Goal: Task Accomplishment & Management: Complete application form

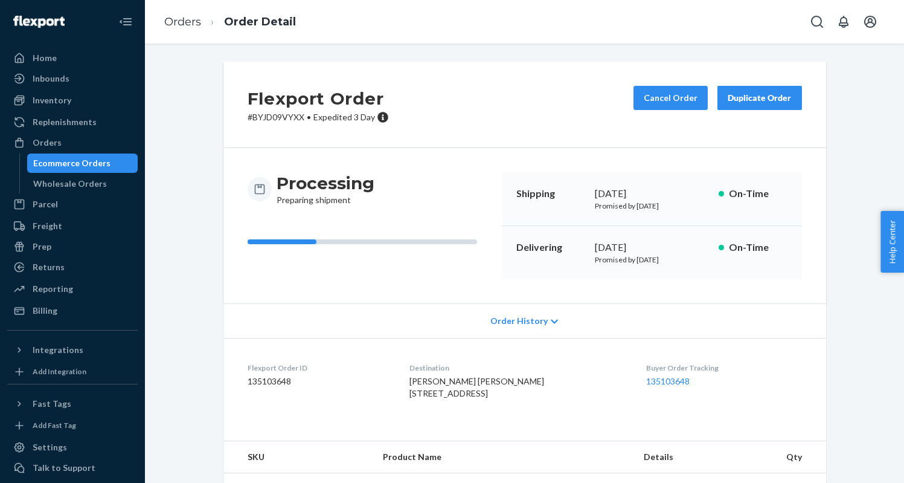
click at [124, 163] on div "Ecommerce Orders" at bounding box center [82, 163] width 109 height 17
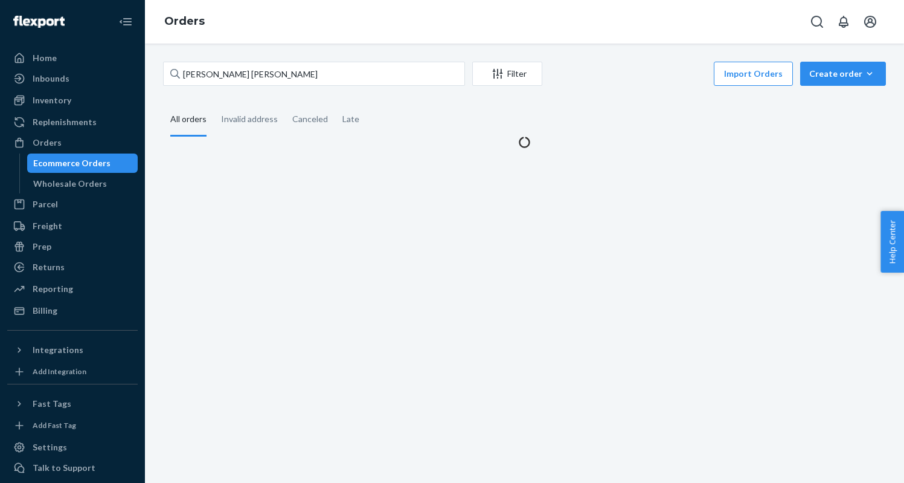
click at [840, 95] on div "[PERSON_NAME] [PERSON_NAME] Filter Import Orders Create order Ecommerce order R…" at bounding box center [524, 105] width 741 height 86
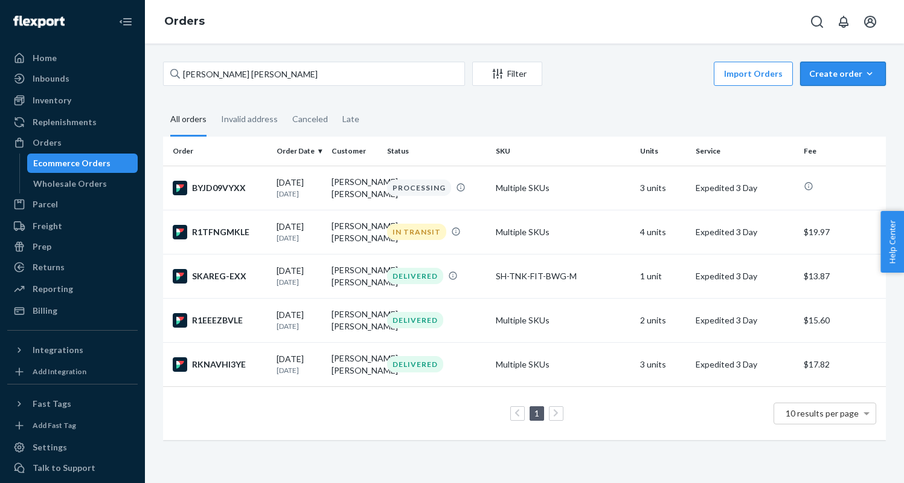
click at [844, 80] on button "Create order Ecommerce order Removal order" at bounding box center [843, 74] width 86 height 24
click at [839, 101] on span "Ecommerce order" at bounding box center [850, 102] width 75 height 8
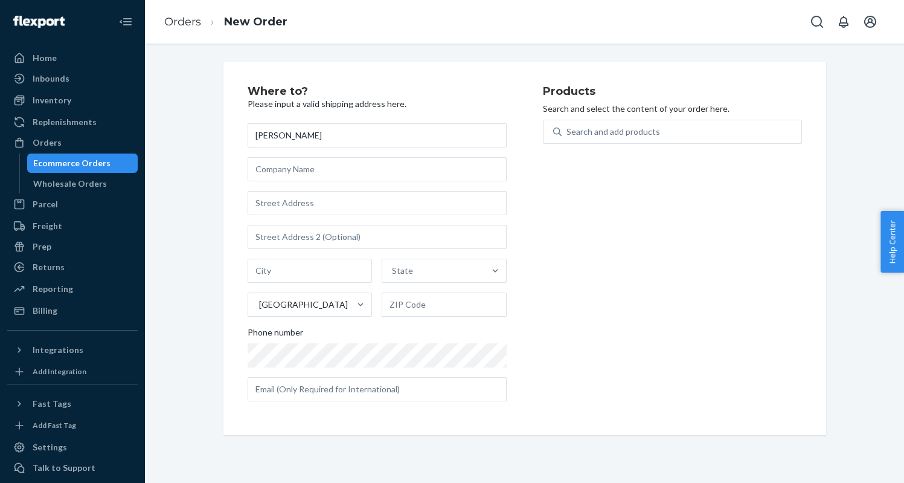
type input "[PERSON_NAME]"
paste input "[STREET_ADDRESS]"
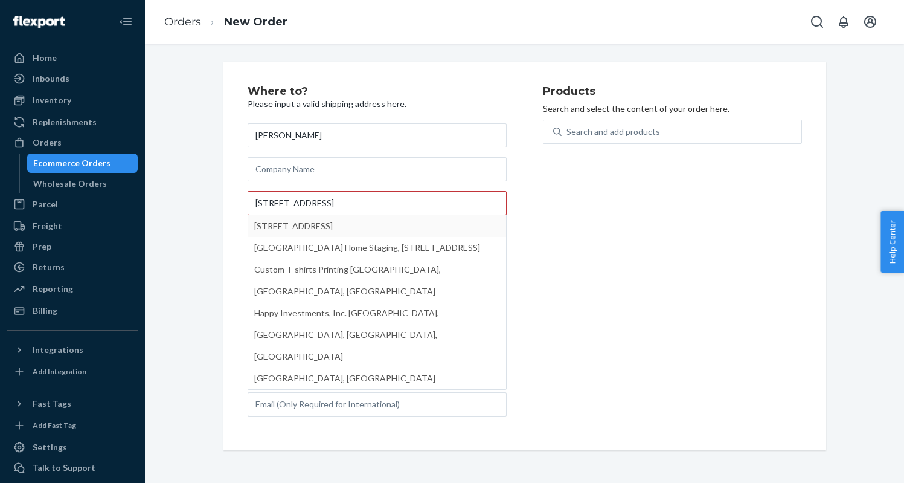
type input "[STREET_ADDRESS]"
type input "5204"
type input "[GEOGRAPHIC_DATA]"
type input "92124"
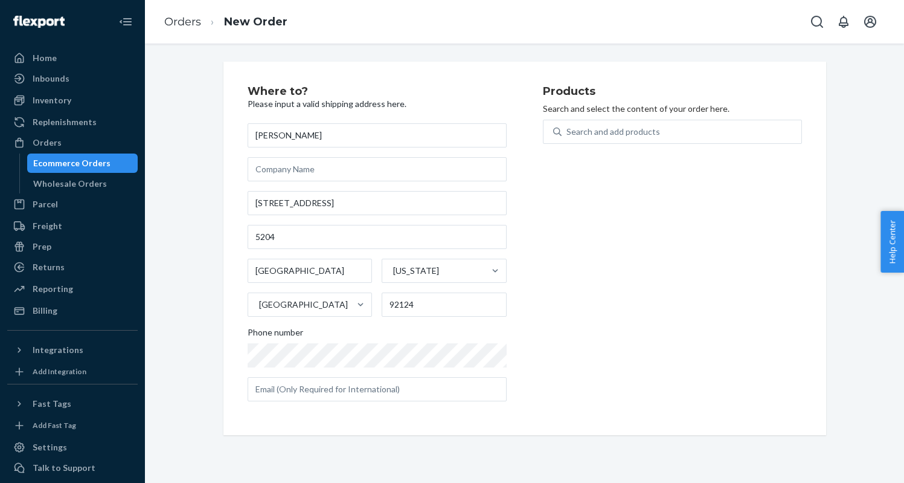
click at [649, 118] on div "Products Search and select the content of your order here. Search and add produ…" at bounding box center [672, 248] width 259 height 325
click at [643, 127] on div "Search and add products" at bounding box center [614, 132] width 94 height 12
click at [568, 127] on input "0 results available. Use Up and Down to choose options, press Enter to select t…" at bounding box center [567, 132] width 1 height 12
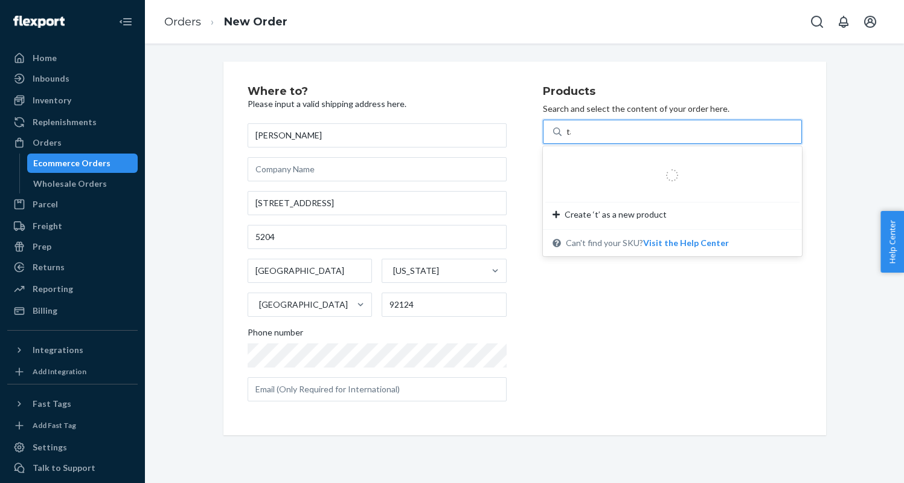
type input "tank"
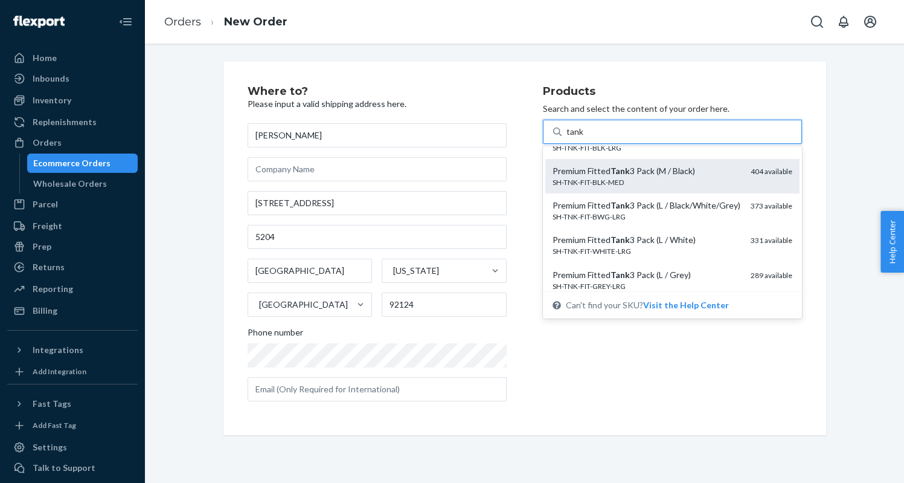
scroll to position [88, 0]
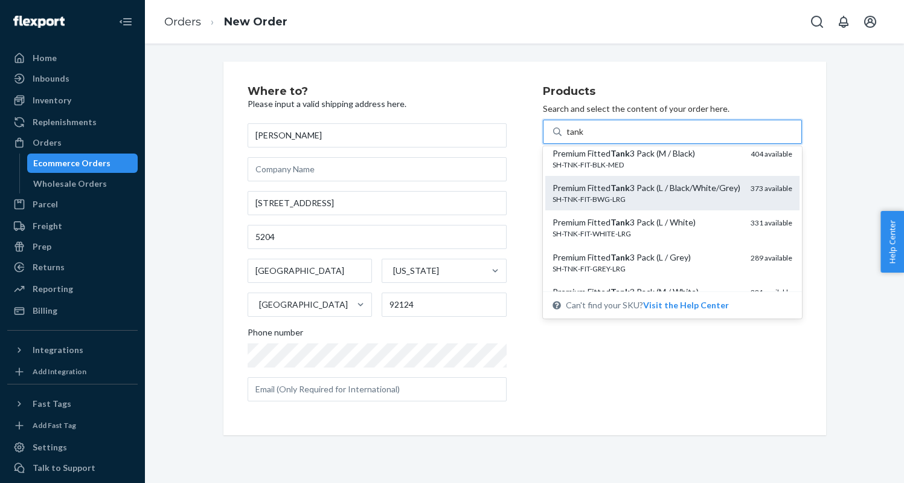
click at [691, 194] on div "Premium Fitted Tank 3 Pack (L / Black/White/Grey)" at bounding box center [647, 188] width 188 height 12
click at [584, 138] on input "tank" at bounding box center [576, 132] width 18 height 12
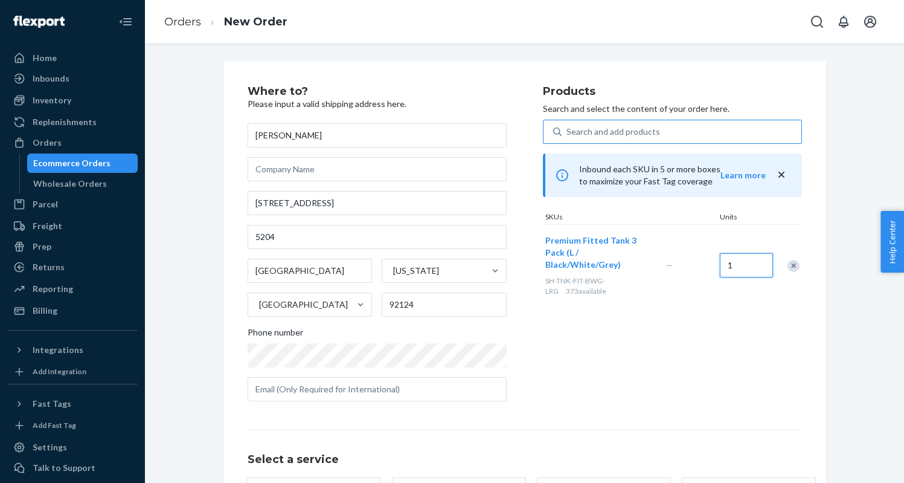
click at [752, 259] on input "1" at bounding box center [746, 265] width 53 height 24
type input "2"
click at [799, 351] on div "Products Search and select the content of your order here. Search and add produ…" at bounding box center [672, 248] width 259 height 325
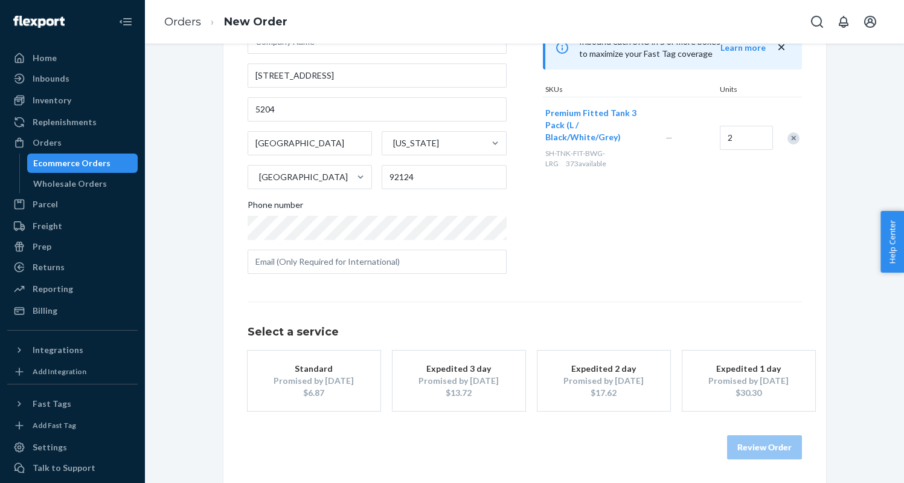
scroll to position [127, 0]
click at [446, 385] on div "Promised by [DATE]" at bounding box center [459, 381] width 97 height 12
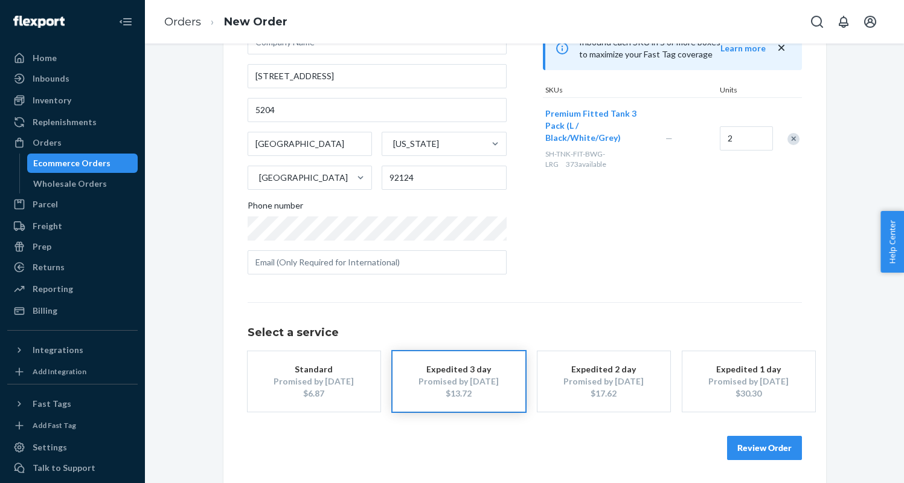
click at [787, 430] on div "Review Order" at bounding box center [525, 441] width 555 height 36
click at [783, 439] on button "Review Order" at bounding box center [764, 448] width 75 height 24
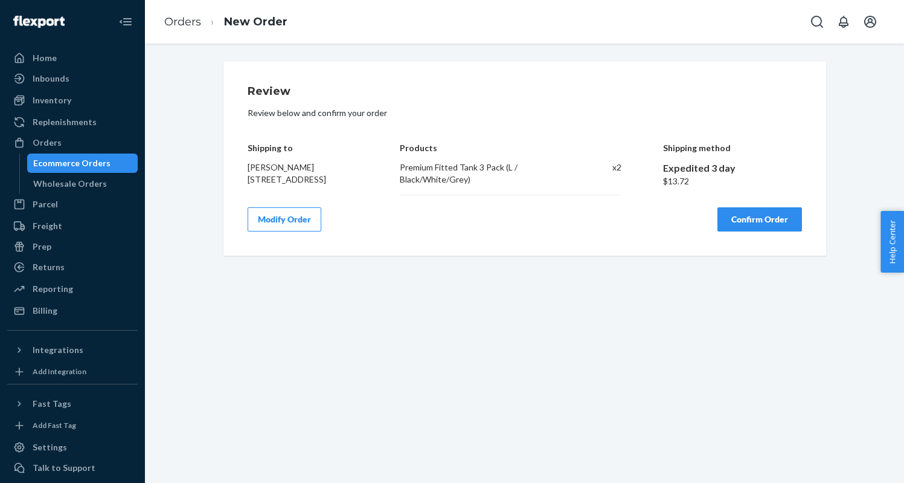
scroll to position [0, 0]
click at [751, 215] on div "Review Review below and confirm your order Shipping to [PERSON_NAME] [STREET_AD…" at bounding box center [525, 159] width 555 height 146
click at [746, 231] on button "Confirm Order" at bounding box center [760, 219] width 85 height 24
